Goal: Information Seeking & Learning: Check status

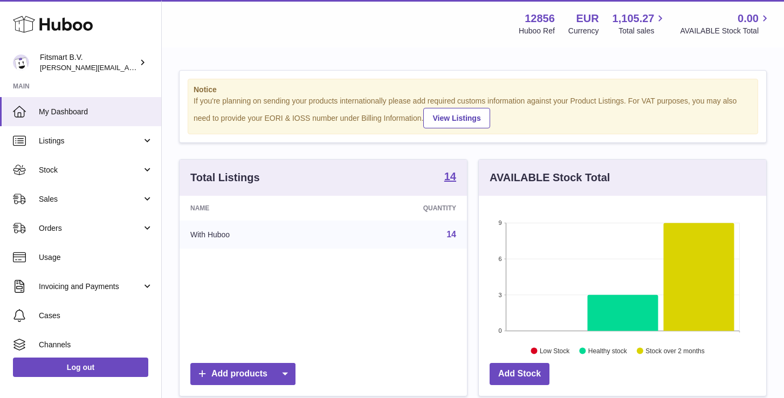
scroll to position [168, 287]
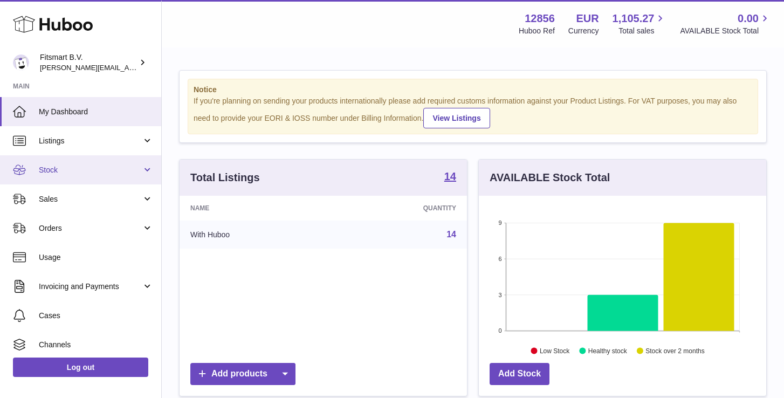
click at [58, 168] on span "Stock" at bounding box center [90, 170] width 103 height 10
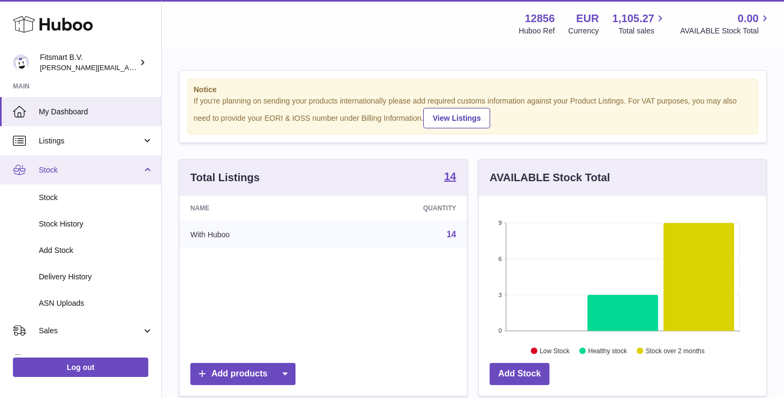
click at [57, 179] on link "Stock" at bounding box center [80, 169] width 161 height 29
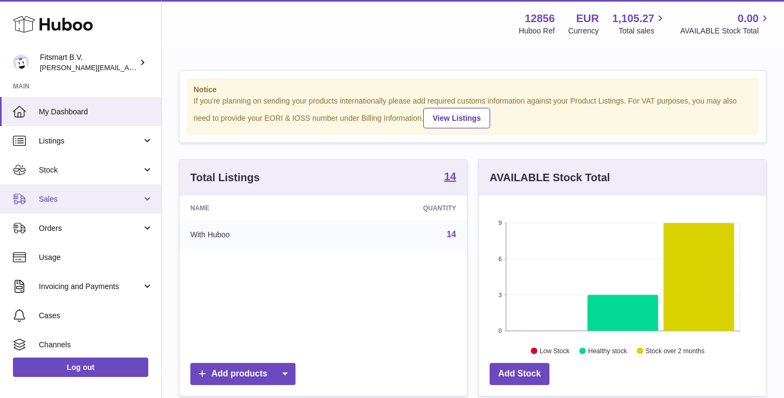
click at [52, 195] on span "Sales" at bounding box center [90, 199] width 103 height 10
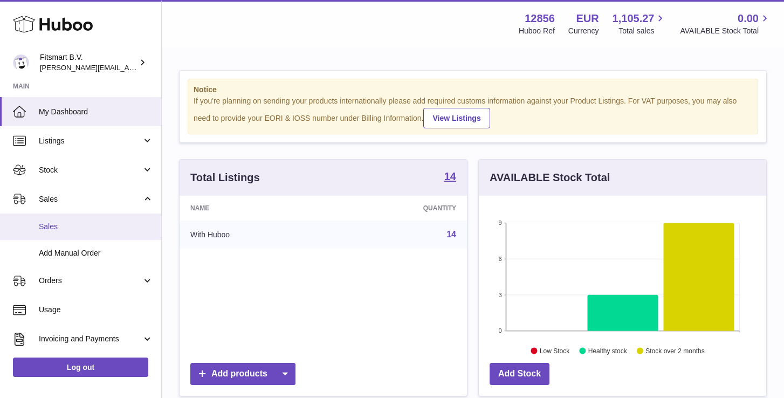
click at [54, 224] on span "Sales" at bounding box center [96, 227] width 114 height 10
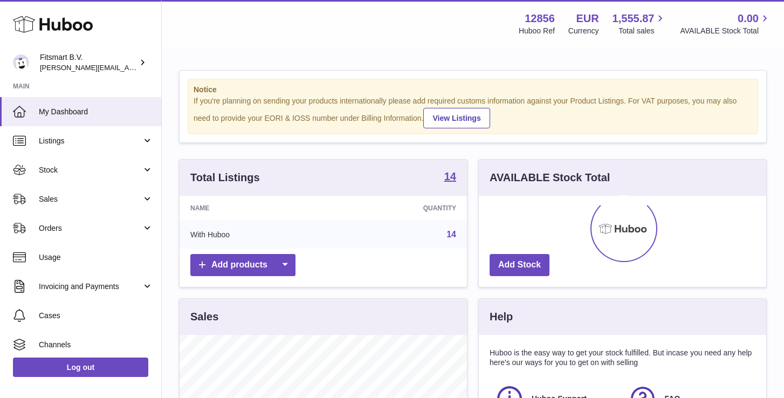
scroll to position [168, 287]
click at [61, 192] on link "Sales" at bounding box center [80, 198] width 161 height 29
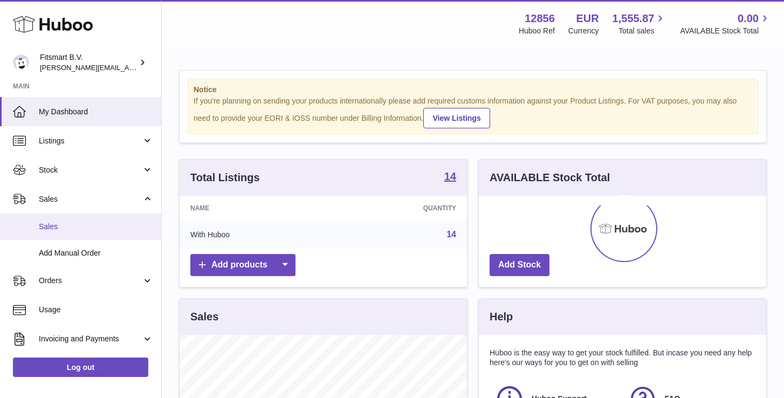
click at [43, 227] on span "Sales" at bounding box center [96, 227] width 114 height 10
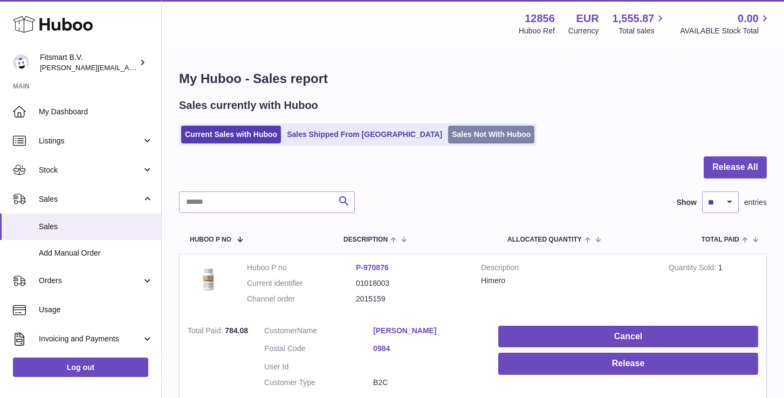
click at [448, 131] on link "Sales Not With Huboo" at bounding box center [491, 135] width 86 height 18
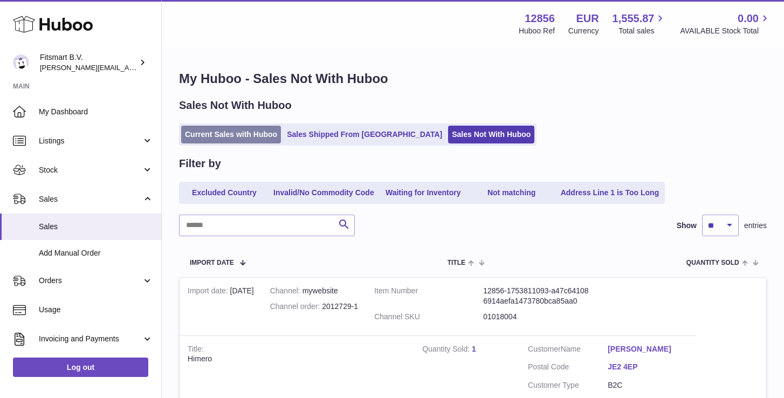
click at [222, 133] on link "Current Sales with Huboo" at bounding box center [231, 135] width 100 height 18
